Goal: Check status

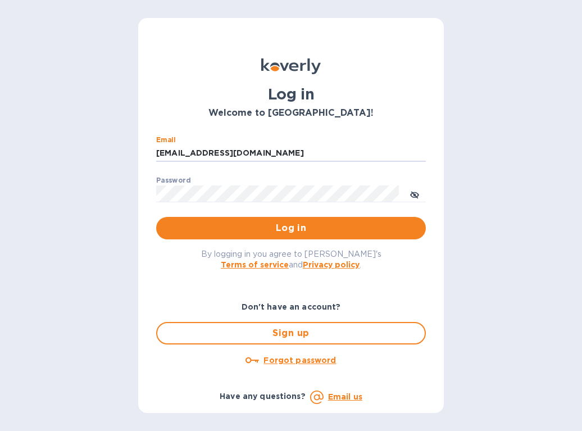
drag, startPoint x: 240, startPoint y: 152, endPoint x: 53, endPoint y: 153, distance: 186.6
click at [53, 153] on div "Log in Welcome to [GEOGRAPHIC_DATA]! Email [EMAIL_ADDRESS][DOMAIN_NAME] ​ Passw…" at bounding box center [291, 215] width 582 height 431
type input "[EMAIL_ADDRESS][DOMAIN_NAME]"
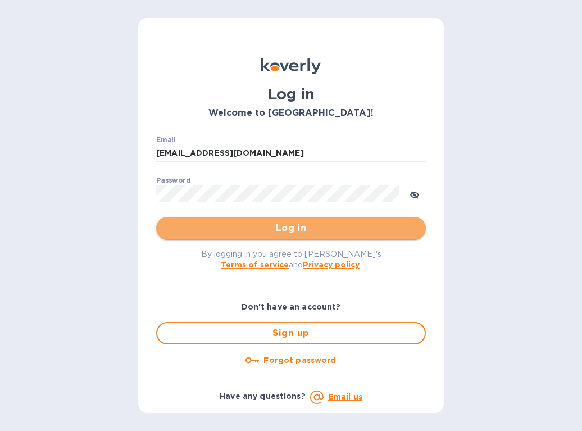
click at [239, 229] on span "Log in" at bounding box center [291, 227] width 252 height 13
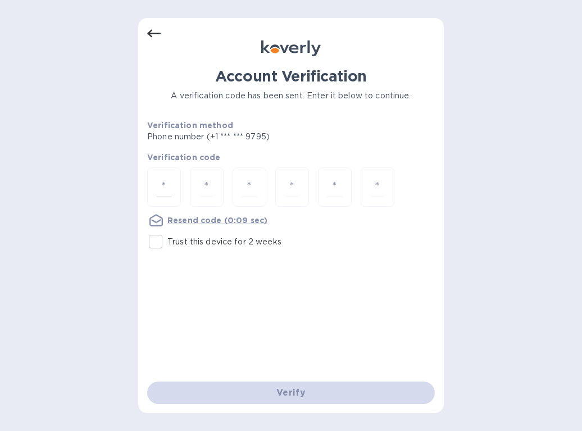
click at [151, 190] on div at bounding box center [164, 188] width 34 height 40
type input "9"
type input "2"
type input "8"
type input "2"
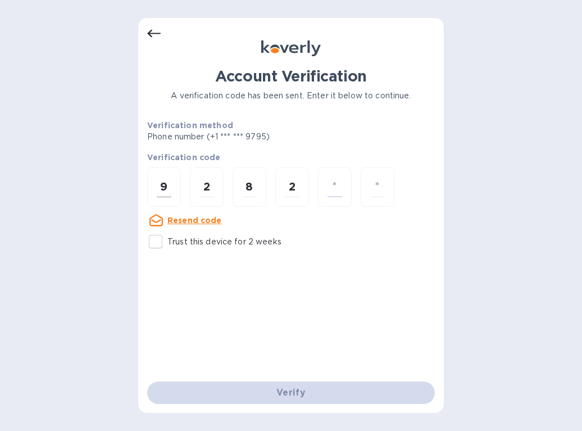
type input "4"
type input "9"
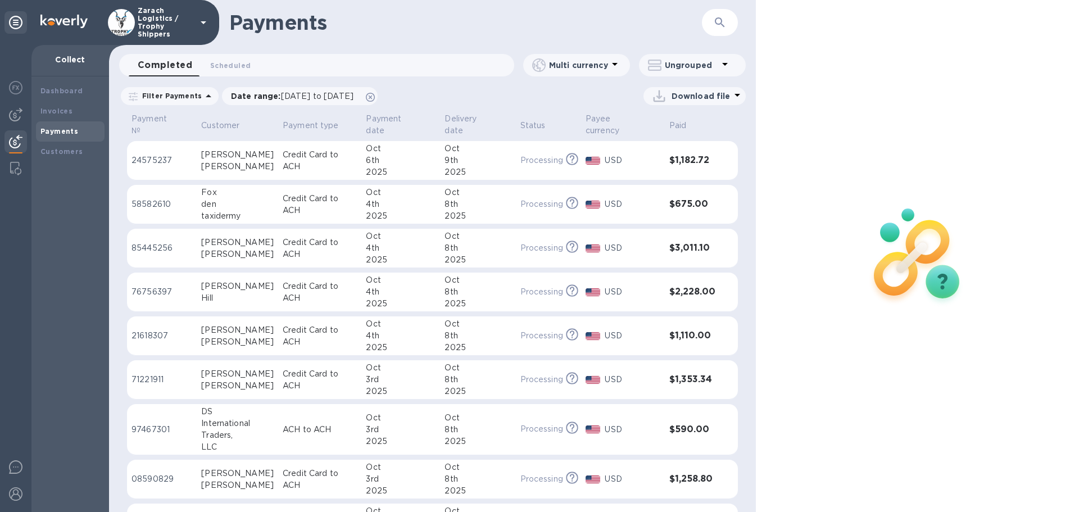
click at [153, 330] on p "21618307" at bounding box center [162, 336] width 61 height 12
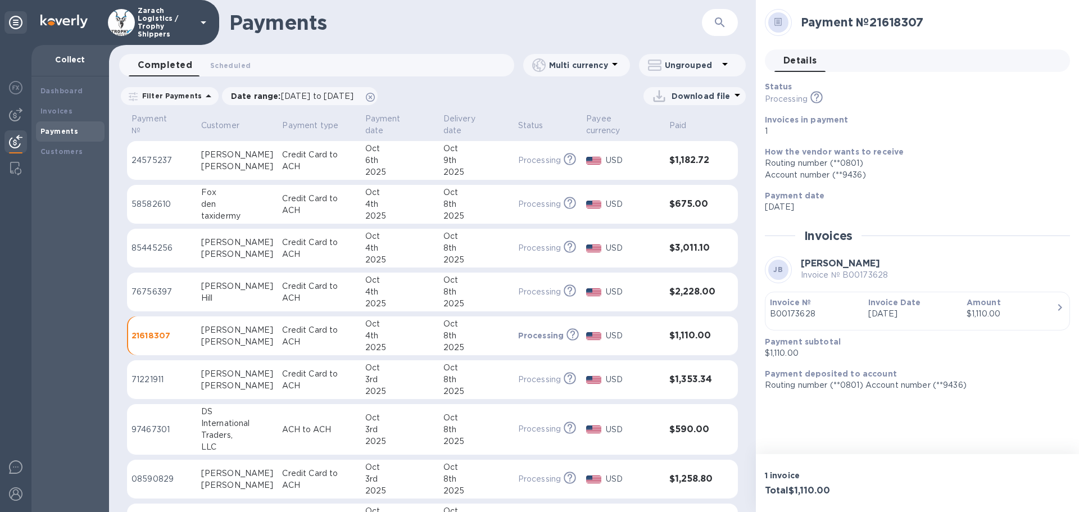
click at [156, 286] on p "76756397" at bounding box center [162, 292] width 61 height 12
